Goal: Find specific page/section

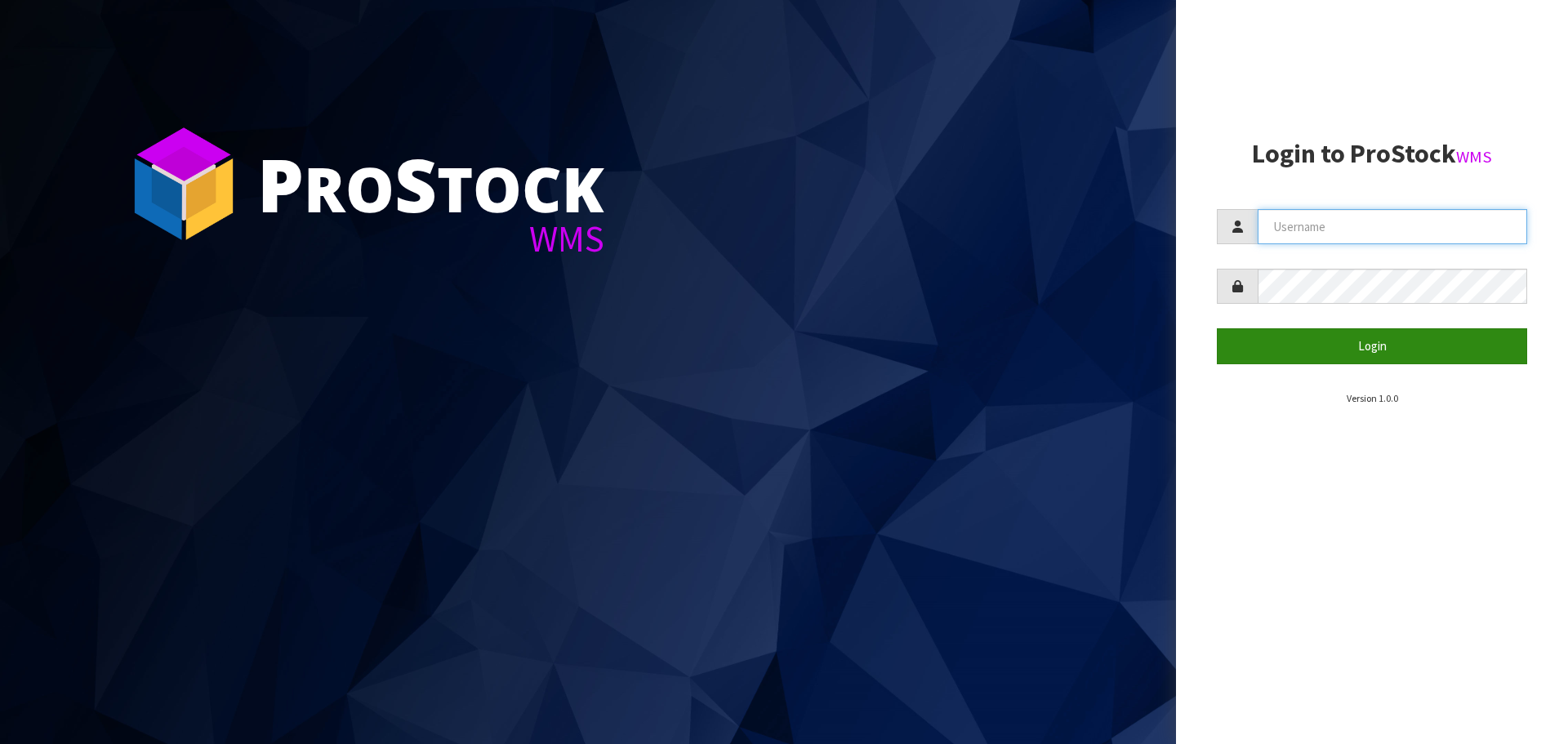
type input "[EMAIL_ADDRESS][DOMAIN_NAME]"
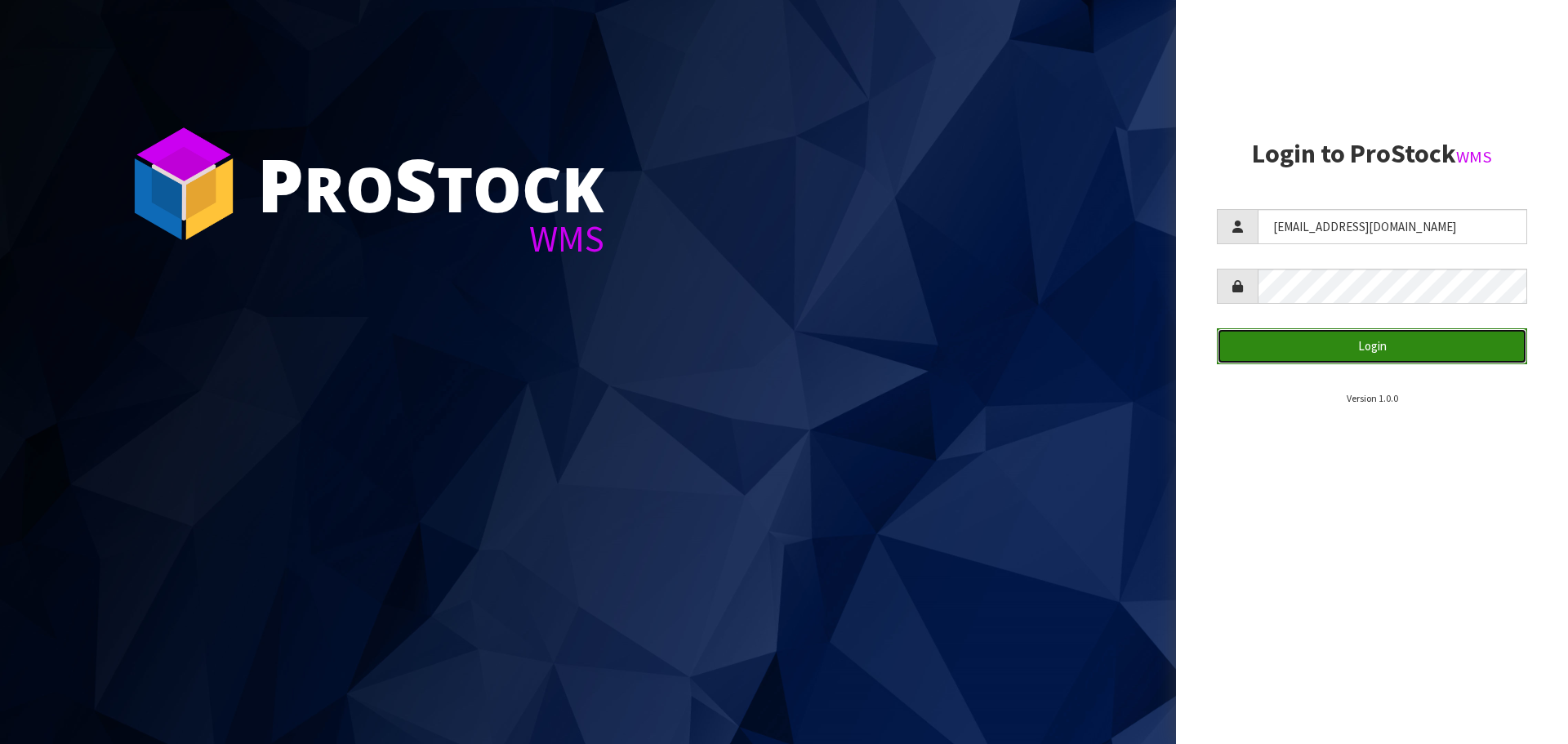
click at [1378, 344] on button "Login" at bounding box center [1372, 346] width 310 height 35
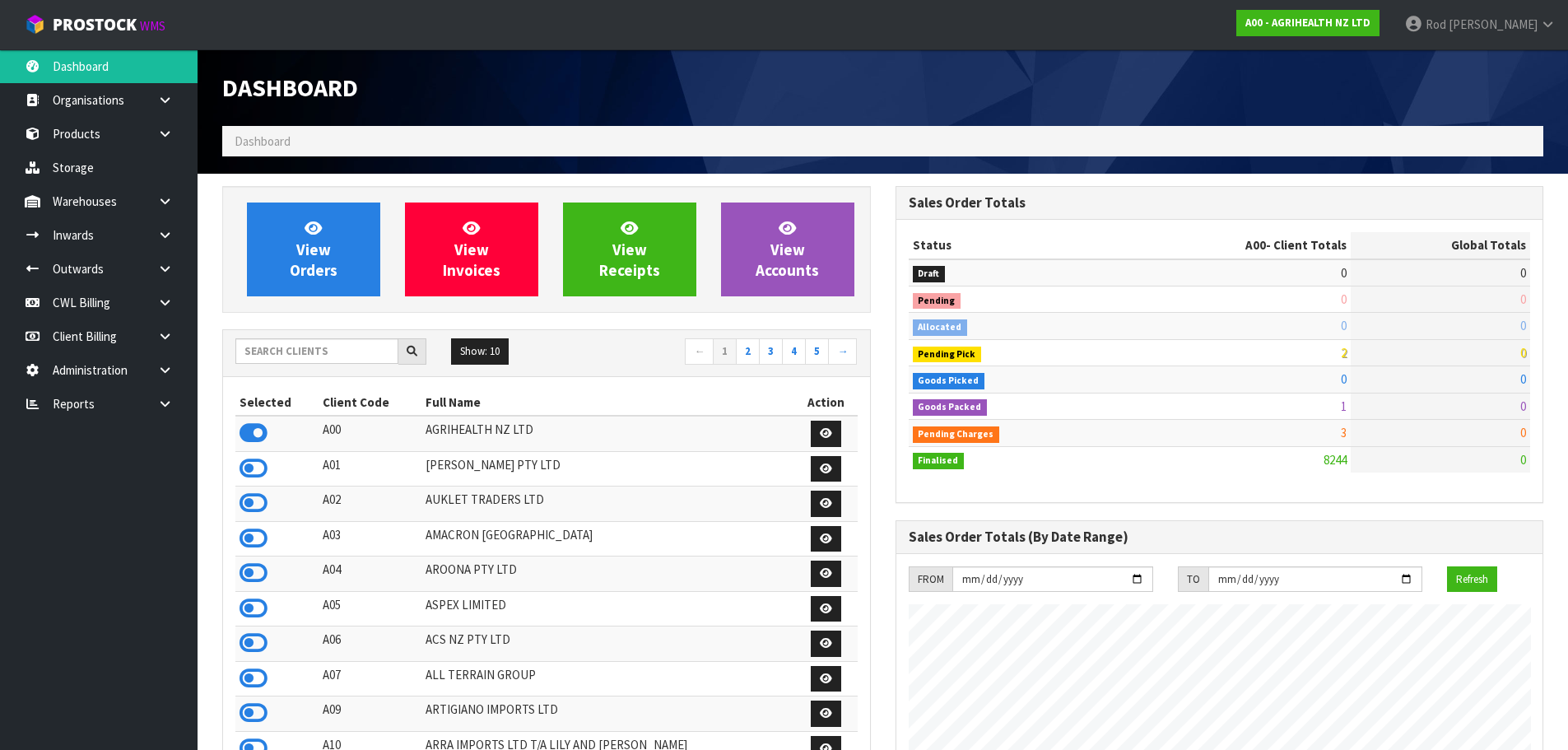
scroll to position [1247, 673]
click at [166, 404] on icon at bounding box center [165, 403] width 15 height 13
click at [67, 469] on link "CWL" at bounding box center [99, 472] width 198 height 34
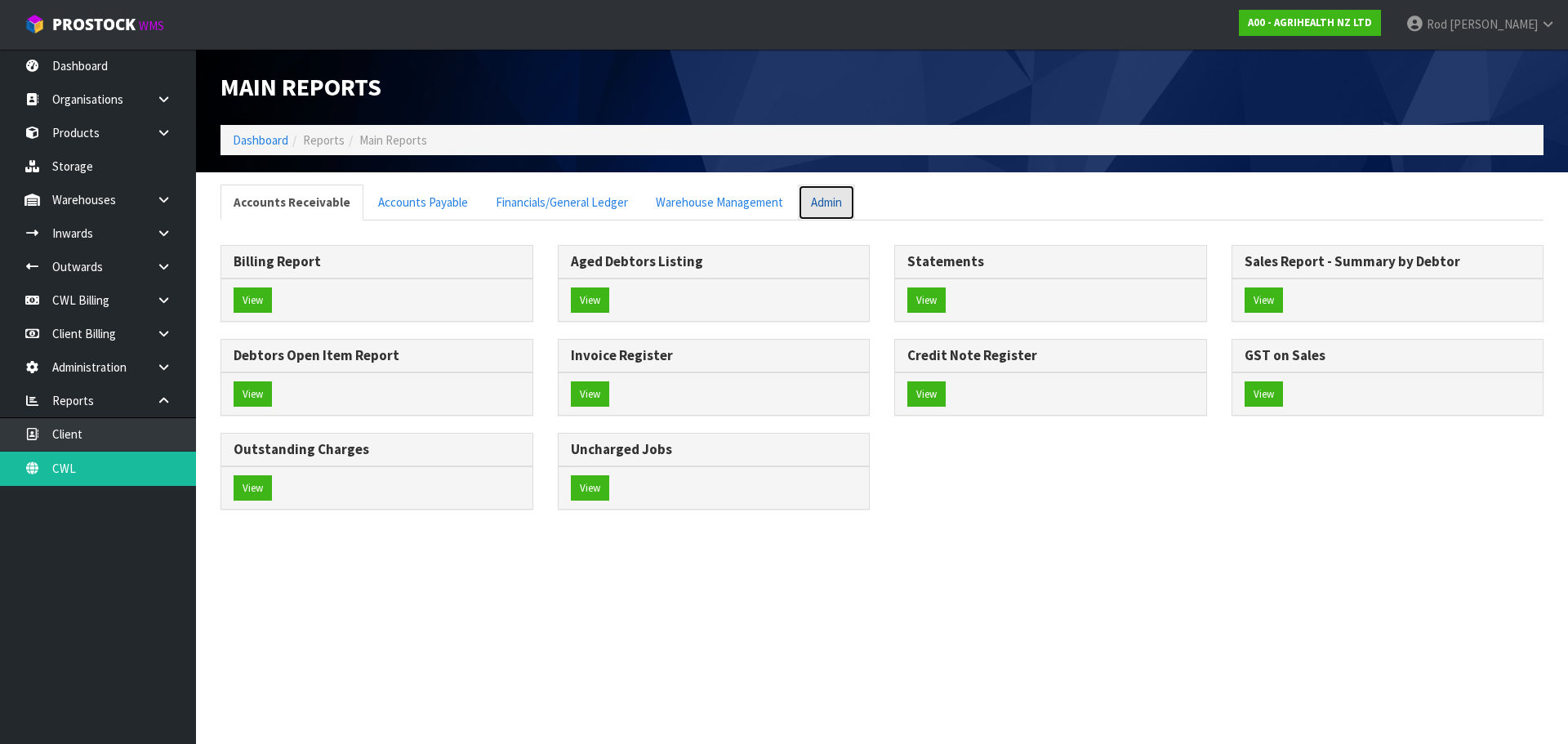
click at [811, 202] on link "Admin" at bounding box center [827, 202] width 57 height 35
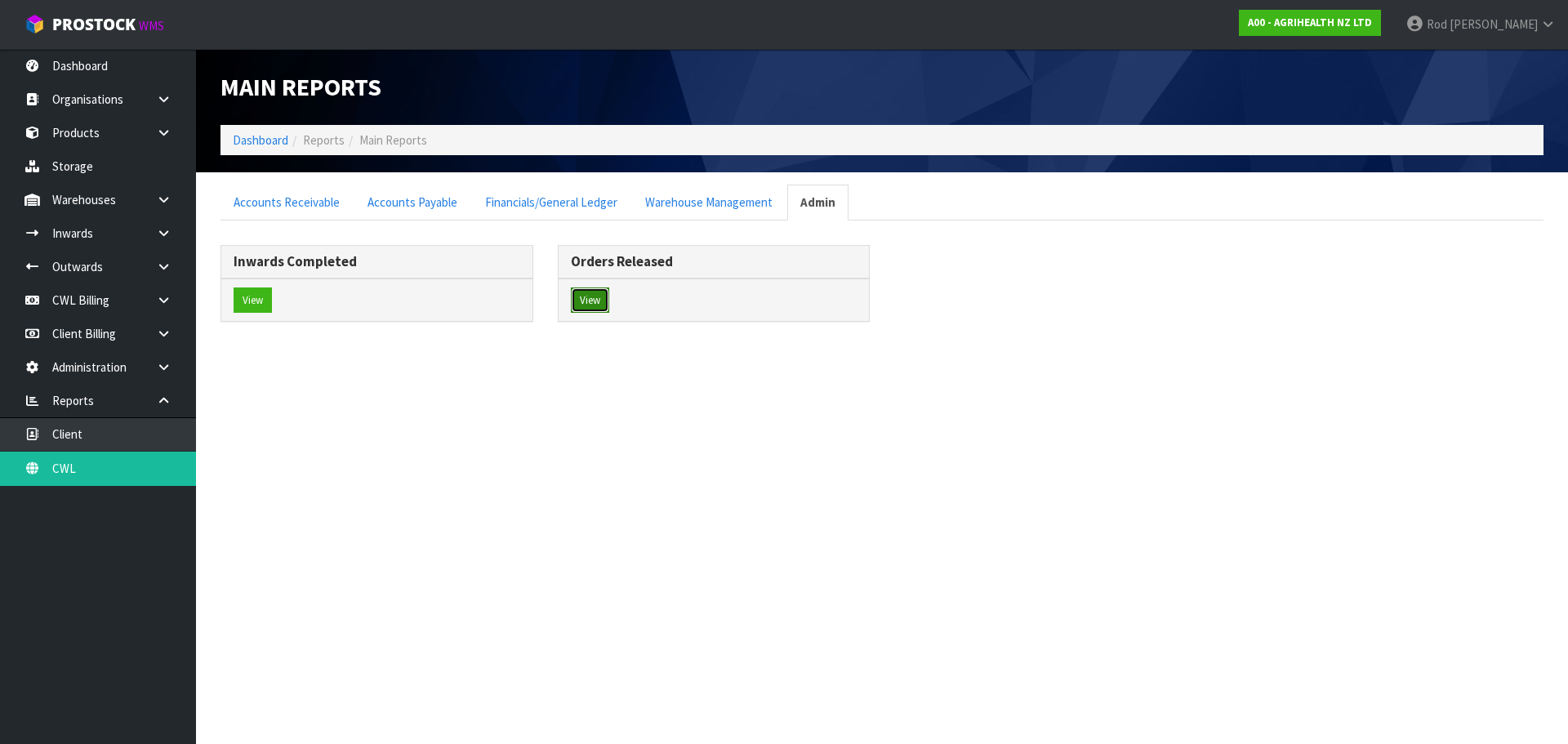
click at [598, 302] on button "View" at bounding box center [591, 300] width 39 height 26
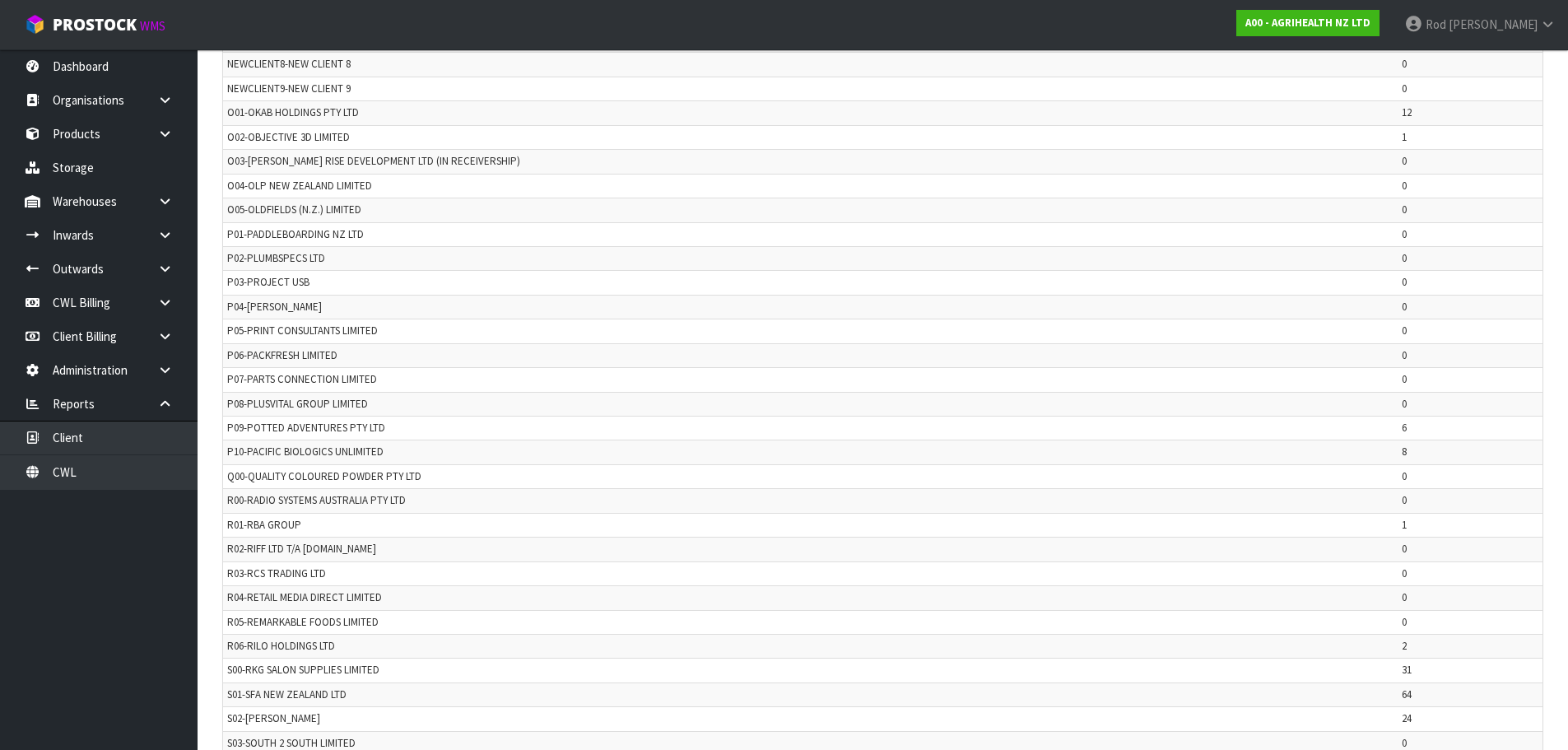
scroll to position [2888, 0]
